Goal: Communication & Community: Answer question/provide support

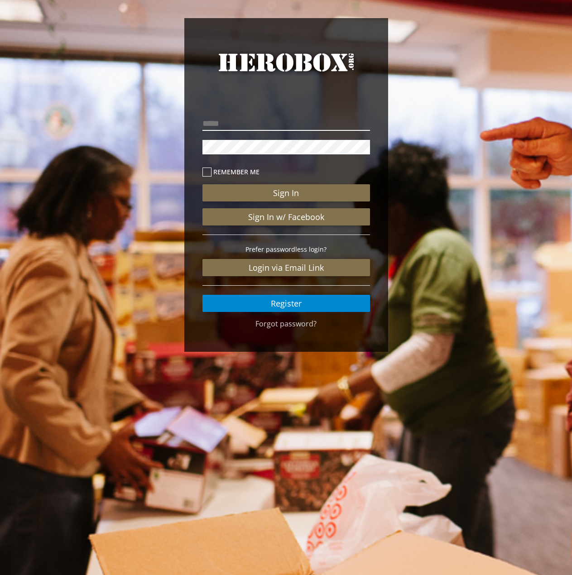
click at [271, 130] on input "email" at bounding box center [287, 123] width 168 height 14
type input "**********"
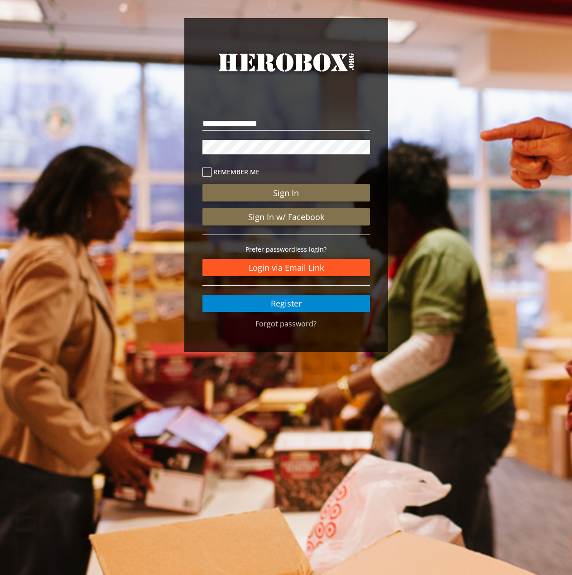
click at [274, 266] on link "Login via Email Link" at bounding box center [287, 267] width 168 height 17
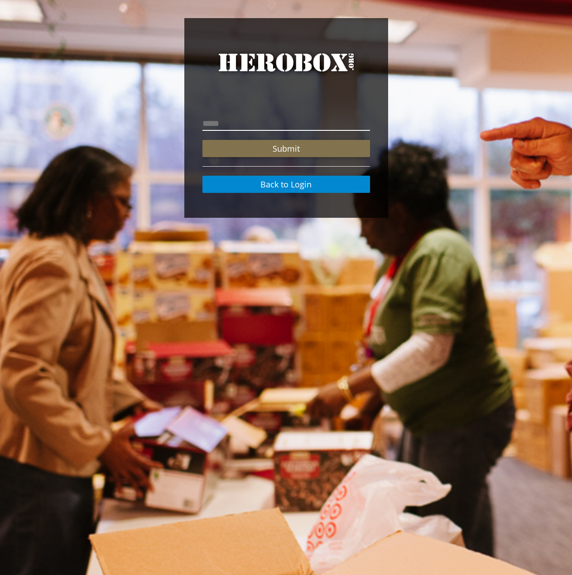
click at [274, 121] on input "email" at bounding box center [287, 123] width 168 height 14
type input "**********"
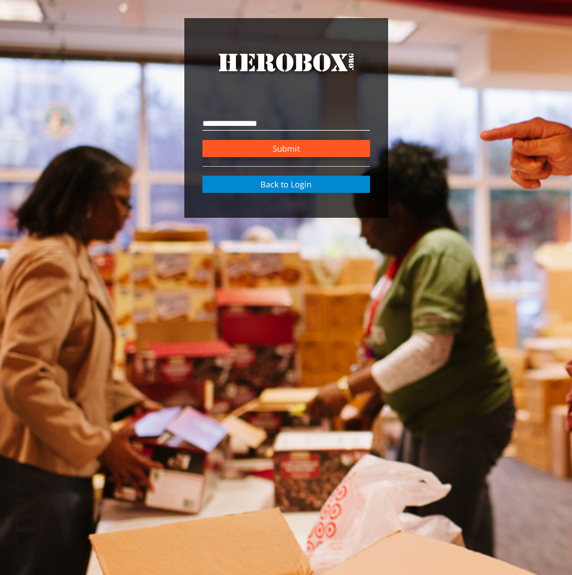
click at [272, 148] on button "Submit" at bounding box center [287, 148] width 168 height 17
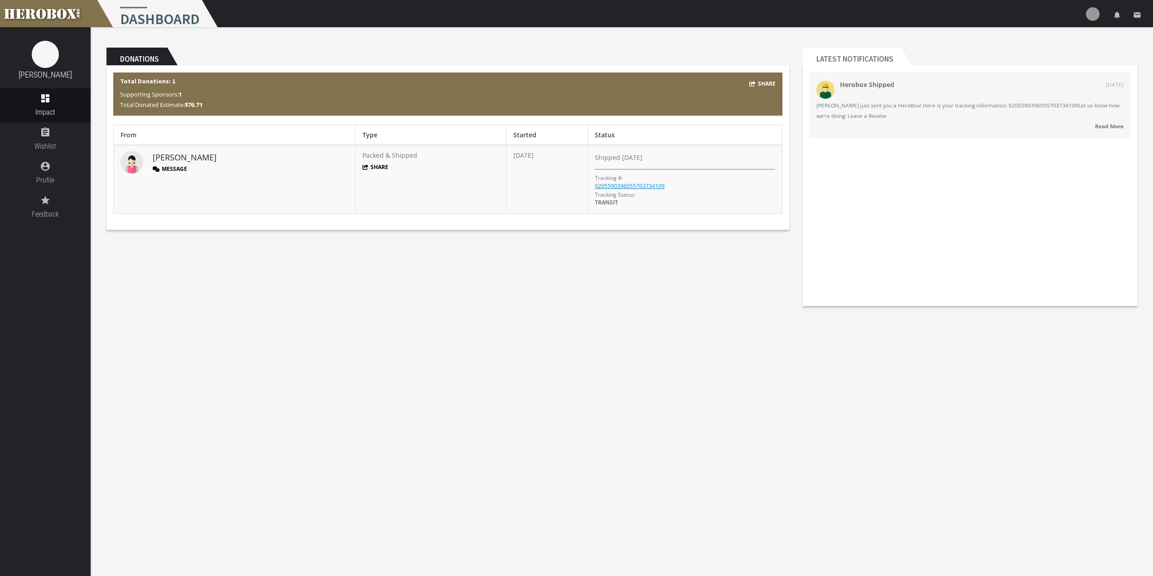
click at [163, 170] on button "Message" at bounding box center [170, 169] width 34 height 8
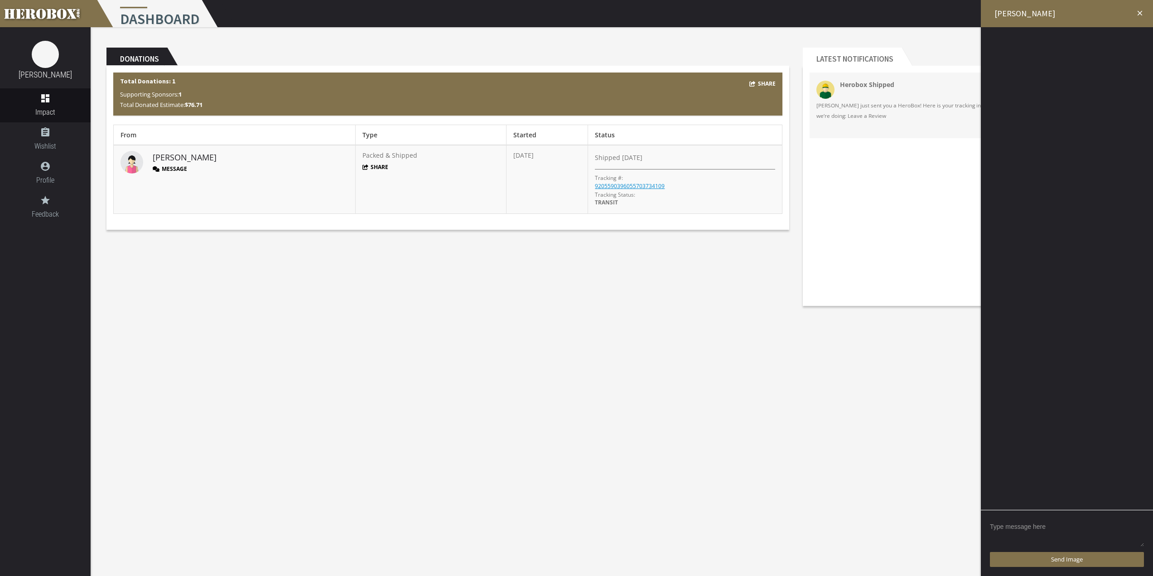
click at [572, 521] on textarea at bounding box center [1067, 533] width 154 height 28
type textarea "[PERSON_NAME], Thank you so much for the care package, my team loves it! We gre…"
click at [572, 561] on button "Send Message" at bounding box center [1067, 559] width 154 height 15
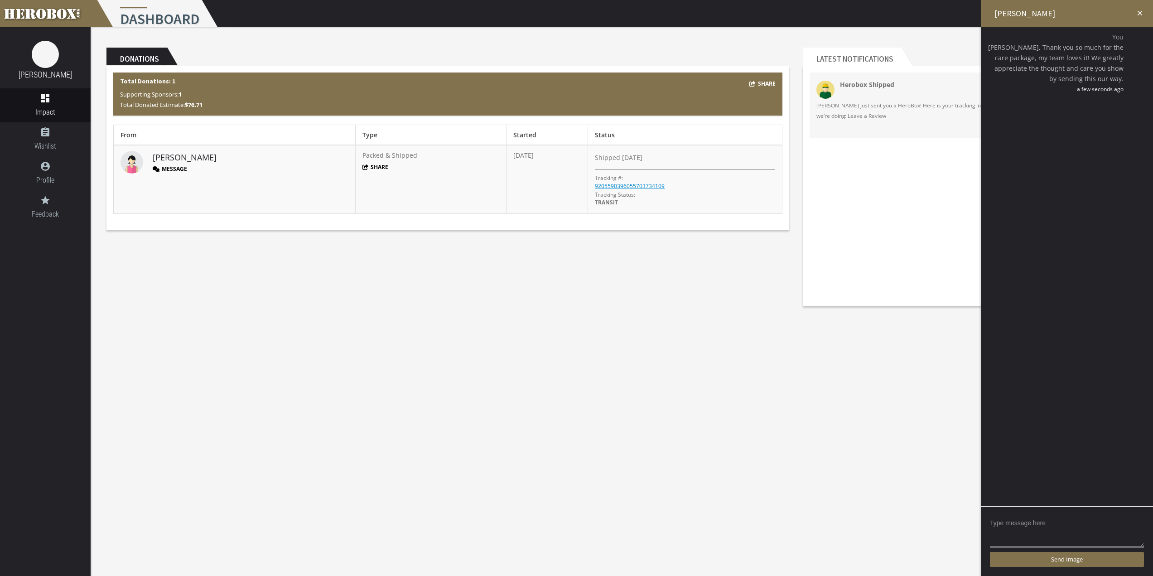
click at [572, 10] on icon "close" at bounding box center [1140, 13] width 8 height 8
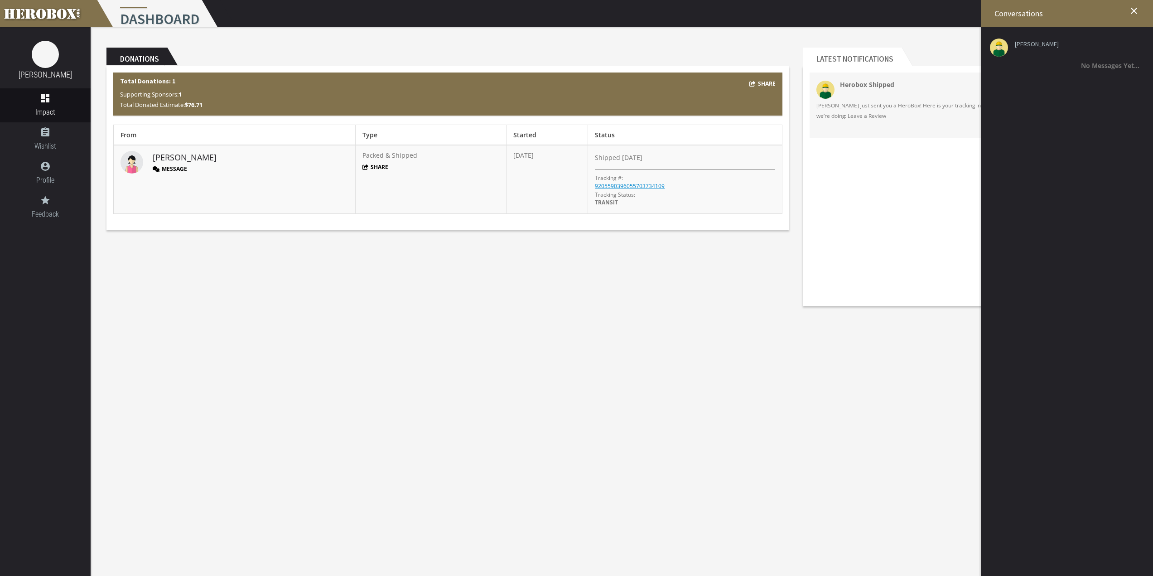
click at [572, 328] on body "menu Dashboard settings Settings lock Logout notifications email [PERSON_NAME] …" at bounding box center [576, 288] width 1153 height 576
click at [50, 130] on icon "assignment" at bounding box center [45, 132] width 91 height 11
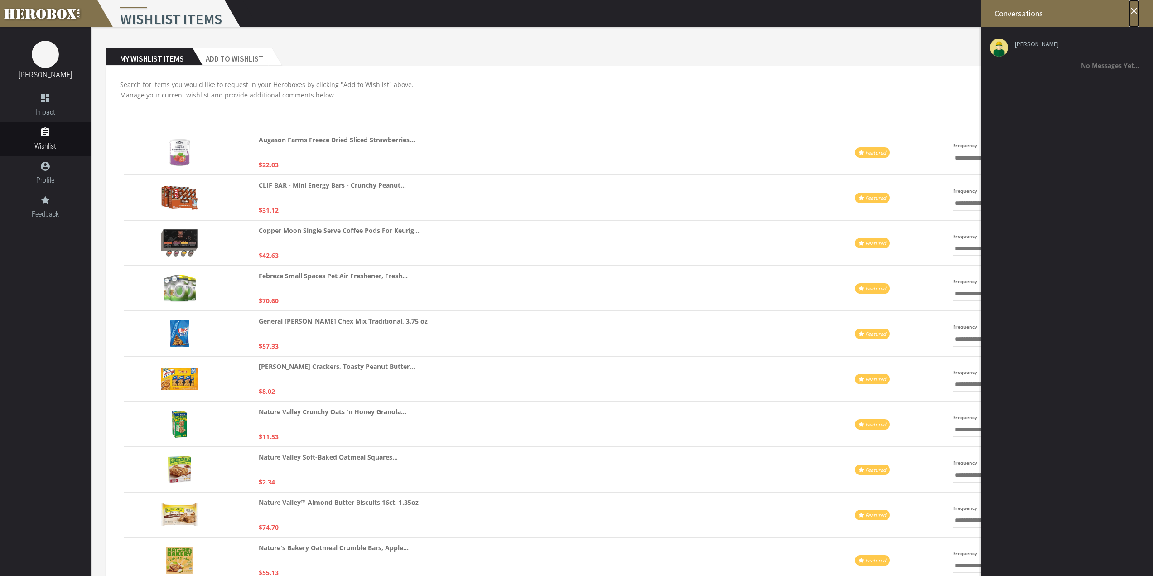
click at [572, 8] on icon "close" at bounding box center [1134, 10] width 11 height 11
